Goal: Task Accomplishment & Management: Use online tool/utility

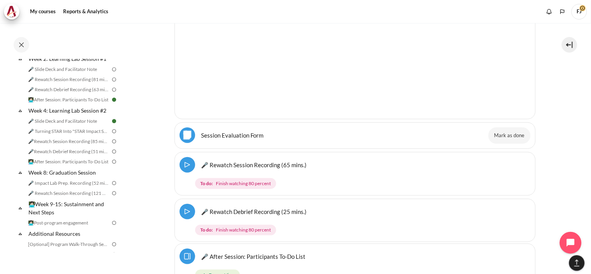
scroll to position [326, 0]
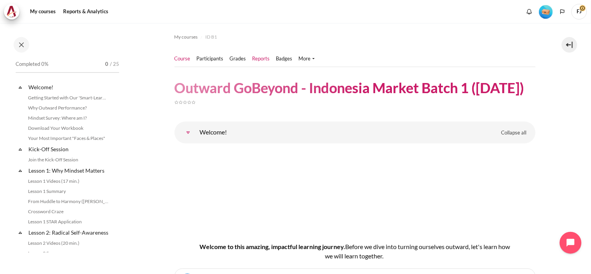
click at [266, 61] on link "Reports" at bounding box center [261, 59] width 18 height 8
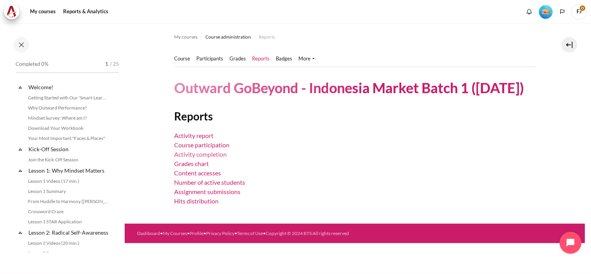
click at [220, 158] on link "Activity completion" at bounding box center [201, 153] width 53 height 7
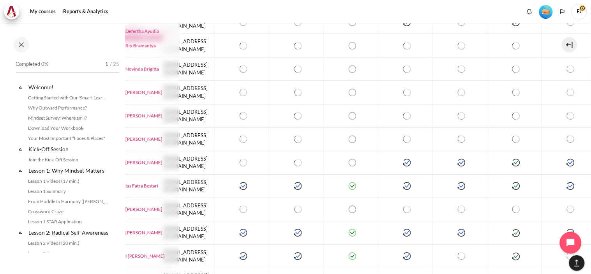
scroll to position [515, 0]
